Goal: Task Accomplishment & Management: Use online tool/utility

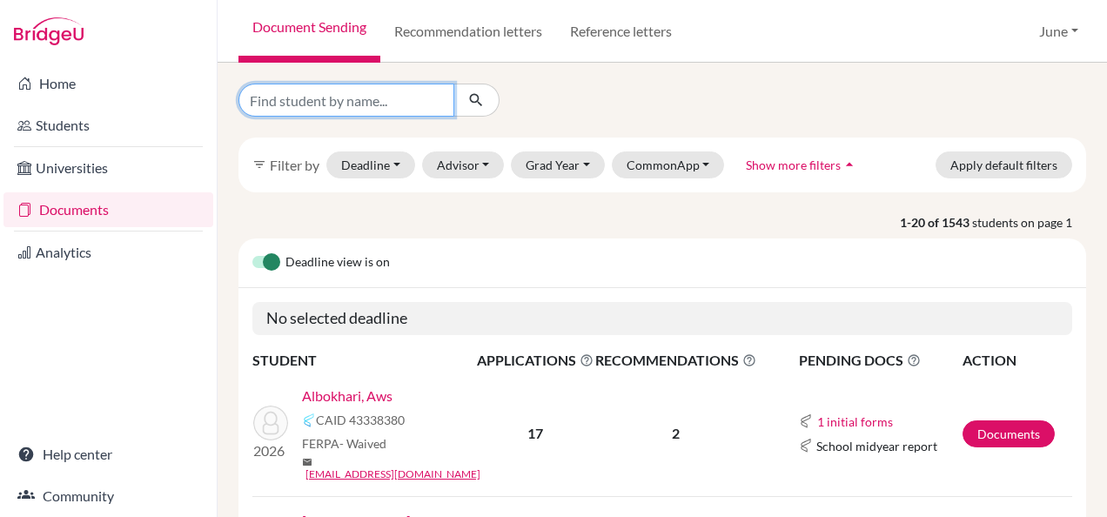
click at [342, 93] on input "Find student by name..." at bounding box center [347, 100] width 216 height 33
type input "julie"
click button "submit" at bounding box center [477, 100] width 46 height 33
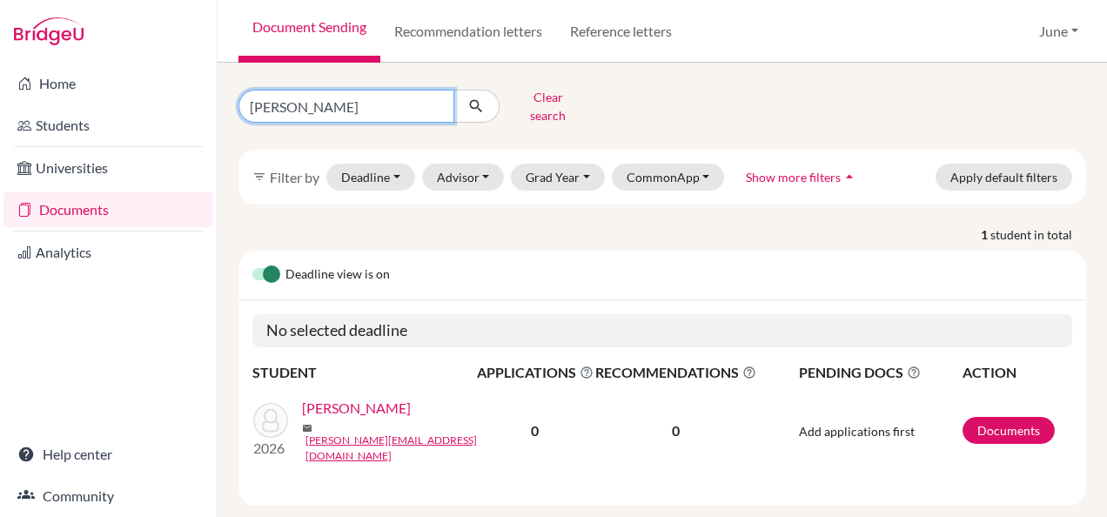
click at [355, 91] on input "julie" at bounding box center [347, 106] width 216 height 33
type input "juli"
click button "submit" at bounding box center [477, 106] width 46 height 33
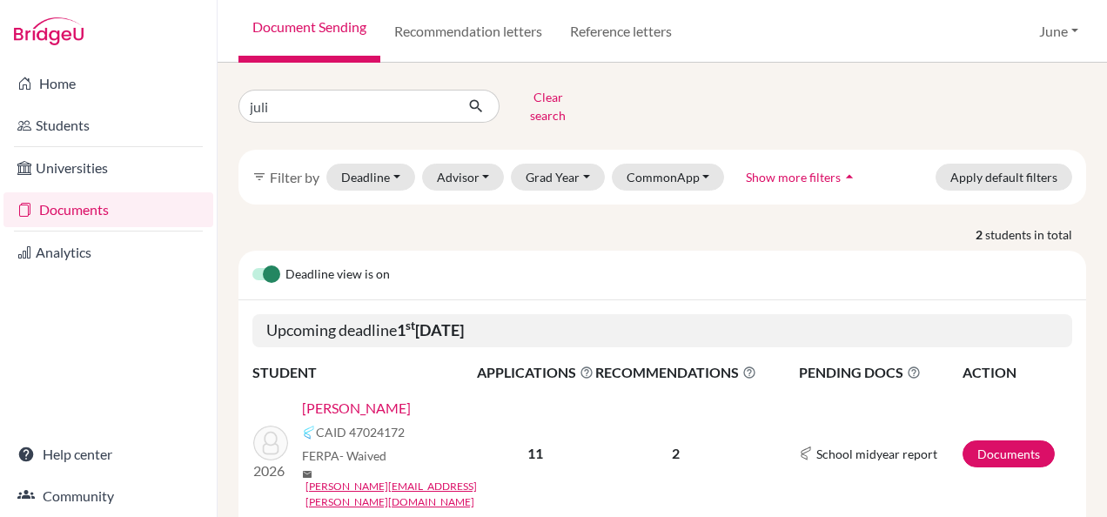
click at [324, 398] on link "[PERSON_NAME]" at bounding box center [356, 408] width 109 height 21
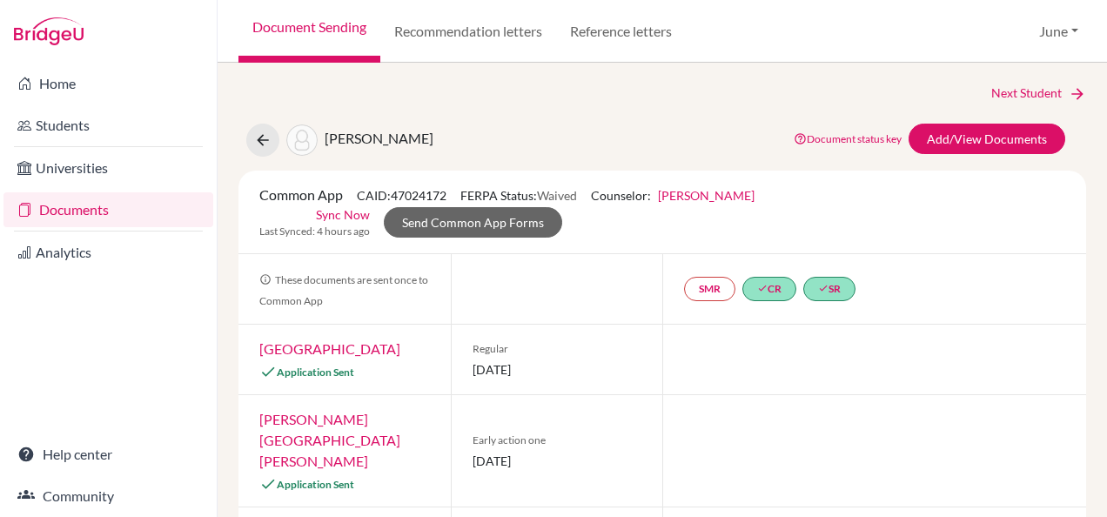
click at [78, 210] on link "Documents" at bounding box center [108, 209] width 210 height 35
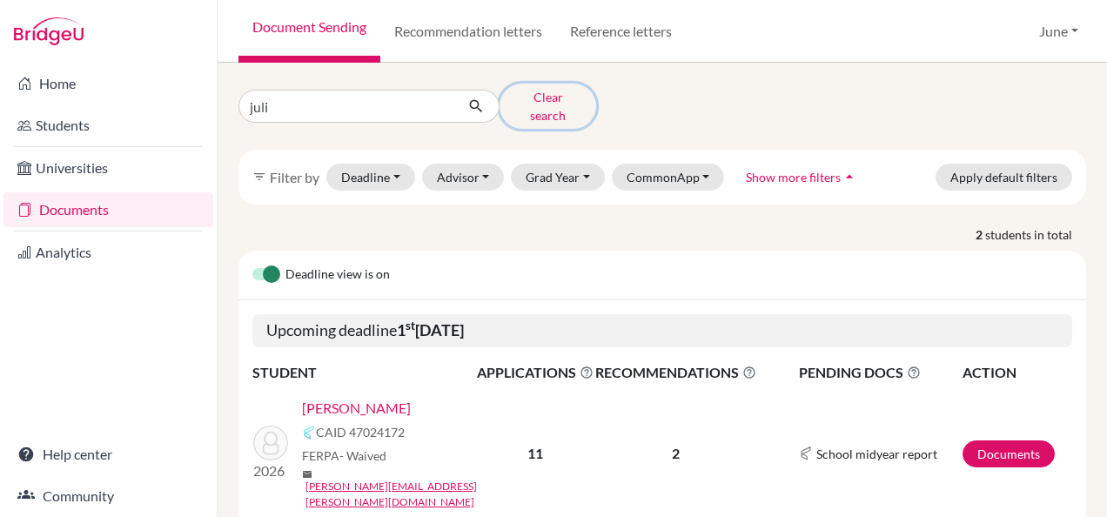
click at [529, 102] on button "Clear search" at bounding box center [548, 106] width 97 height 45
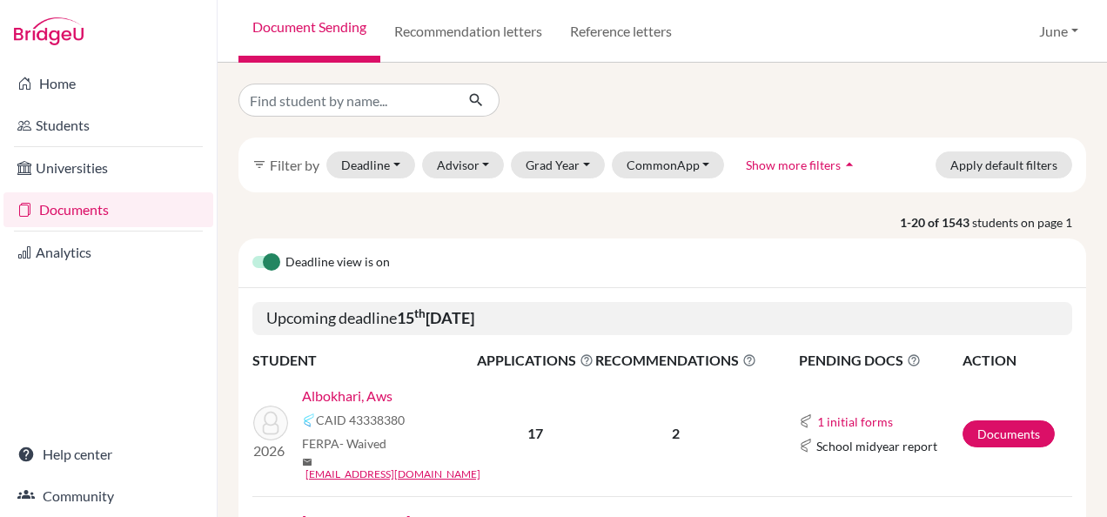
click at [672, 294] on div "Upcoming deadline [DATE]" at bounding box center [663, 318] width 848 height 61
click at [209, 322] on div "Home Students Universities Documents Analytics Help center Community" at bounding box center [108, 290] width 217 height 454
